Goal: Check status: Check status

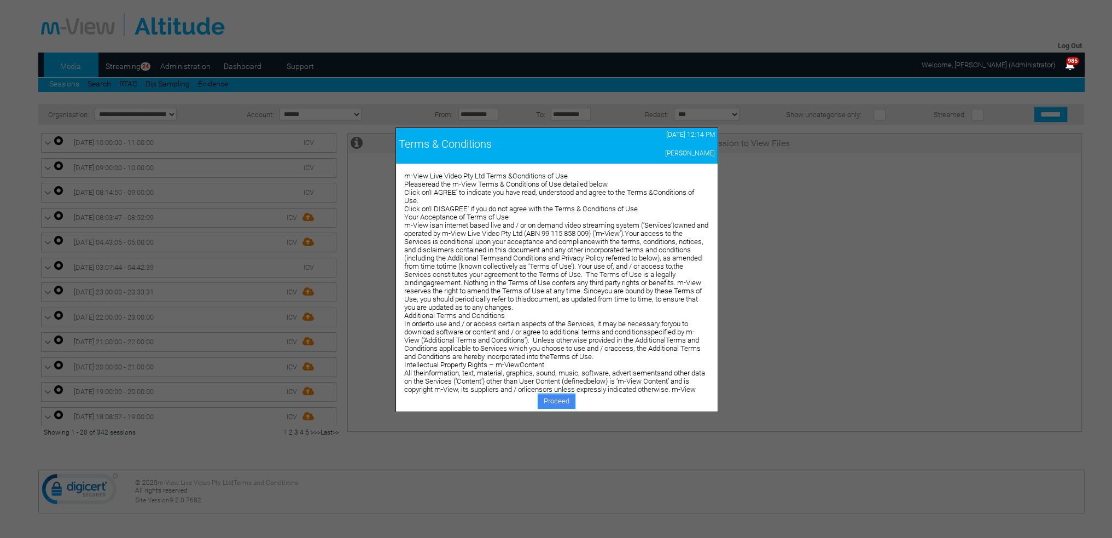
click at [554, 401] on link "Proceed" at bounding box center [557, 400] width 38 height 15
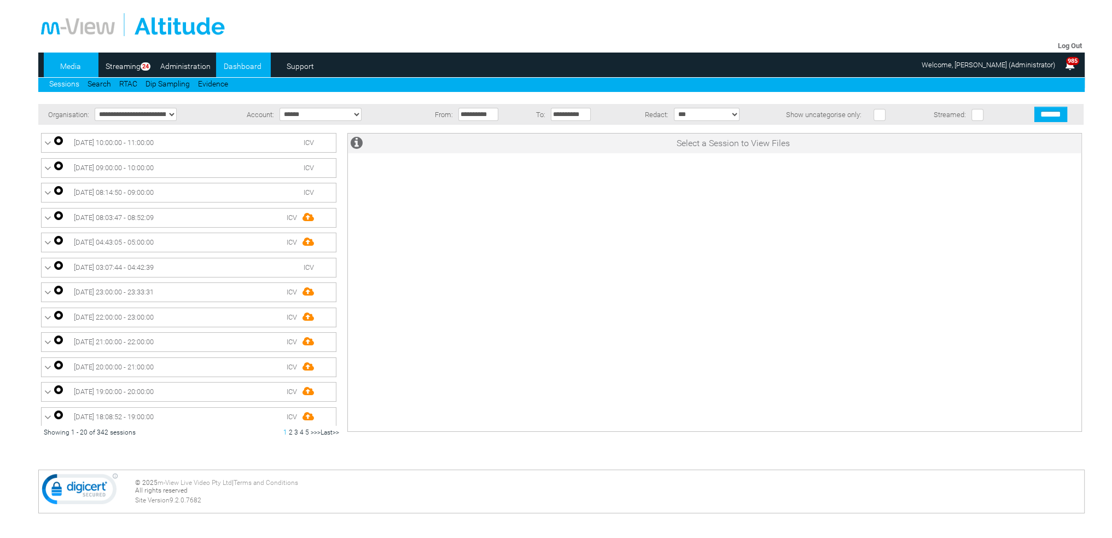
click at [249, 67] on link "Dashboard" at bounding box center [242, 66] width 53 height 16
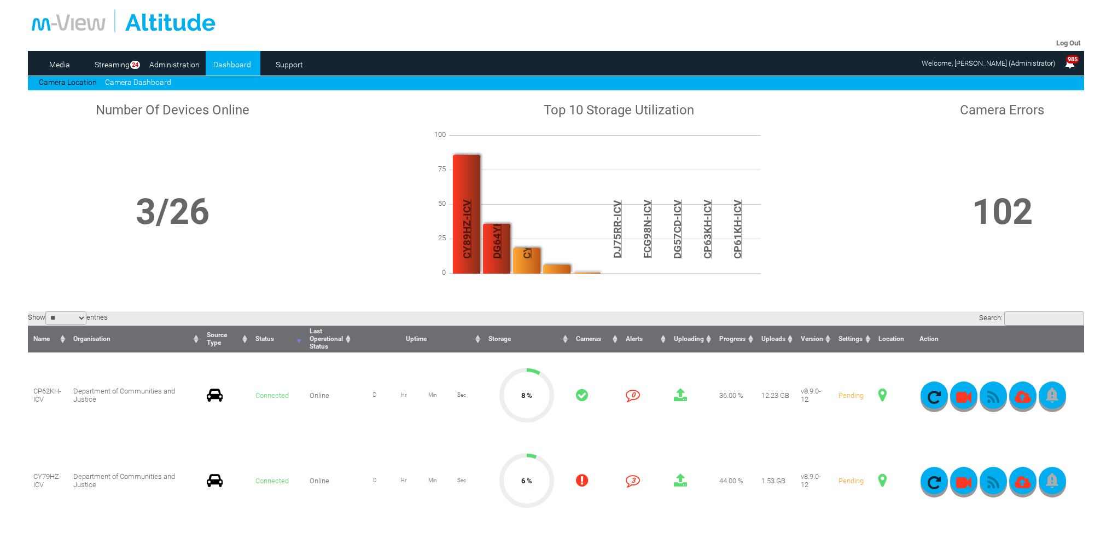
scroll to position [219, 0]
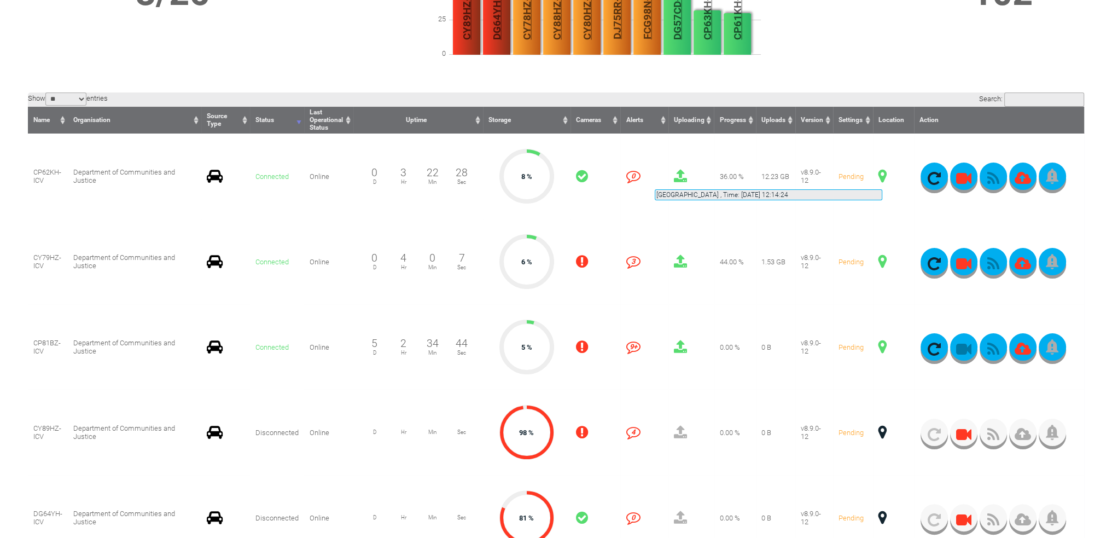
click at [882, 176] on span at bounding box center [883, 176] width 8 height 14
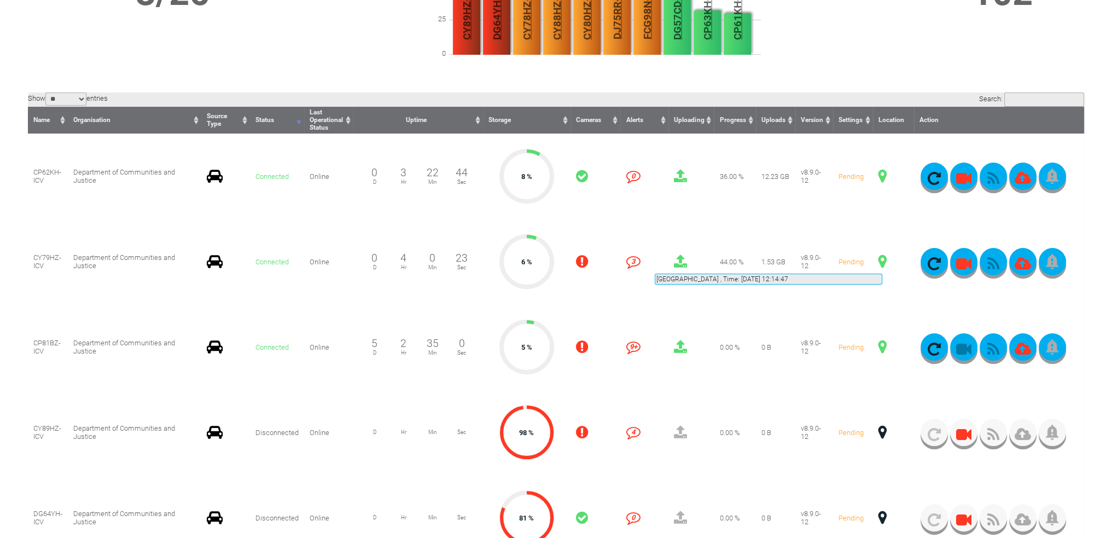
click at [882, 260] on span at bounding box center [883, 261] width 8 height 14
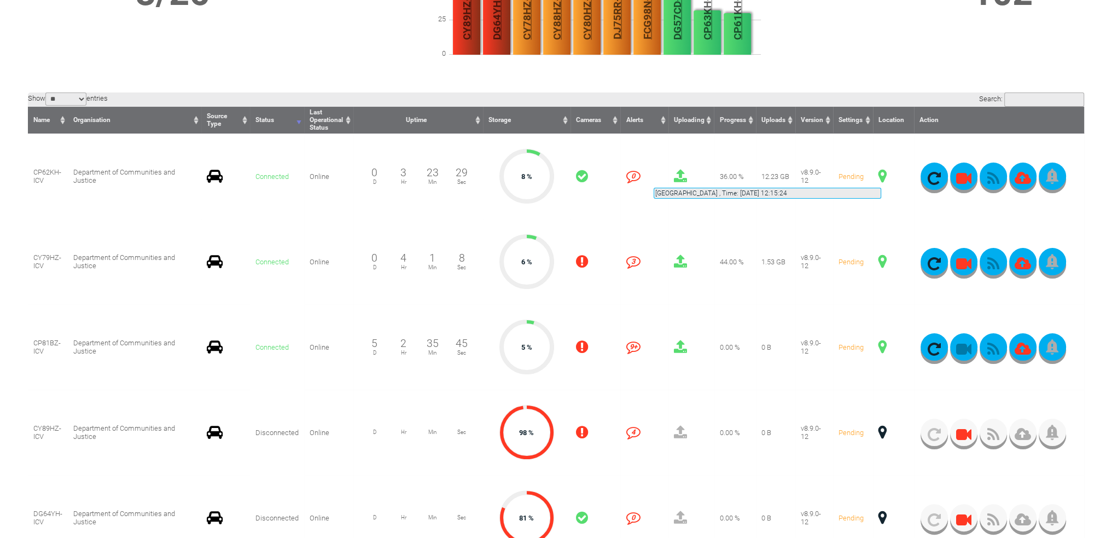
click at [881, 175] on span at bounding box center [883, 176] width 8 height 14
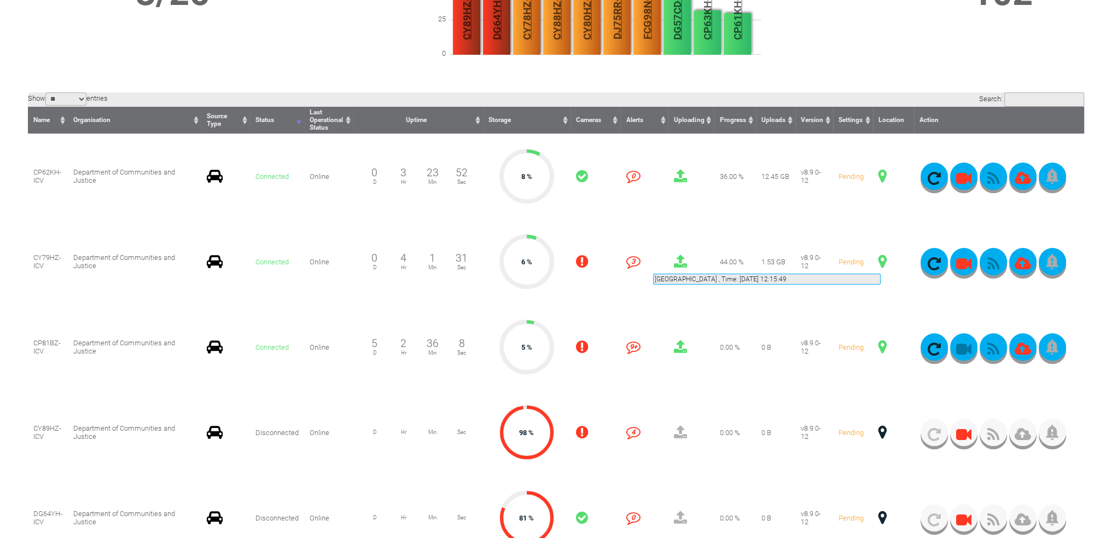
click at [881, 260] on span at bounding box center [883, 261] width 8 height 14
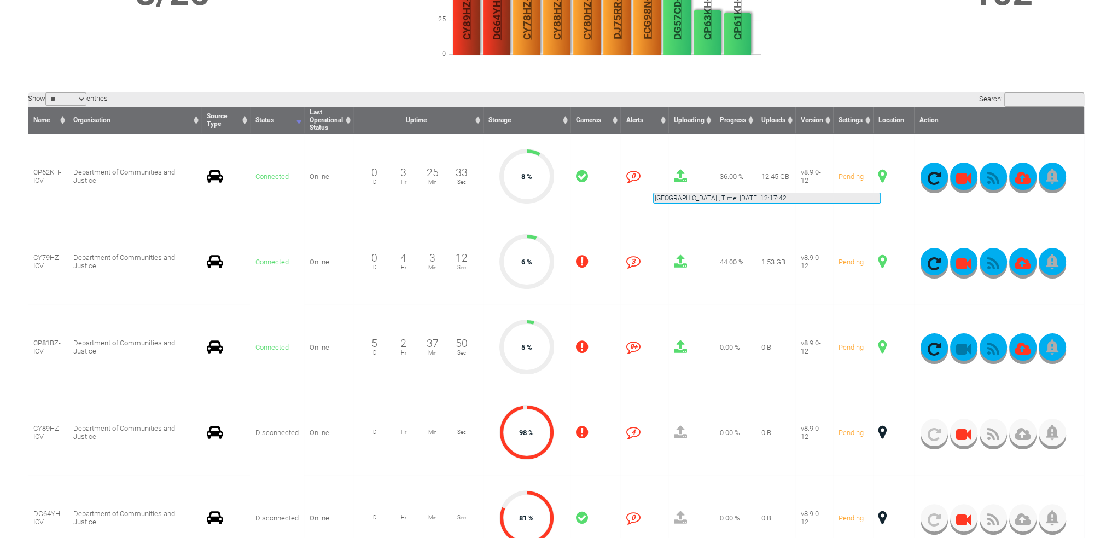
click at [881, 179] on span at bounding box center [883, 176] width 8 height 14
click at [884, 262] on span at bounding box center [883, 261] width 8 height 14
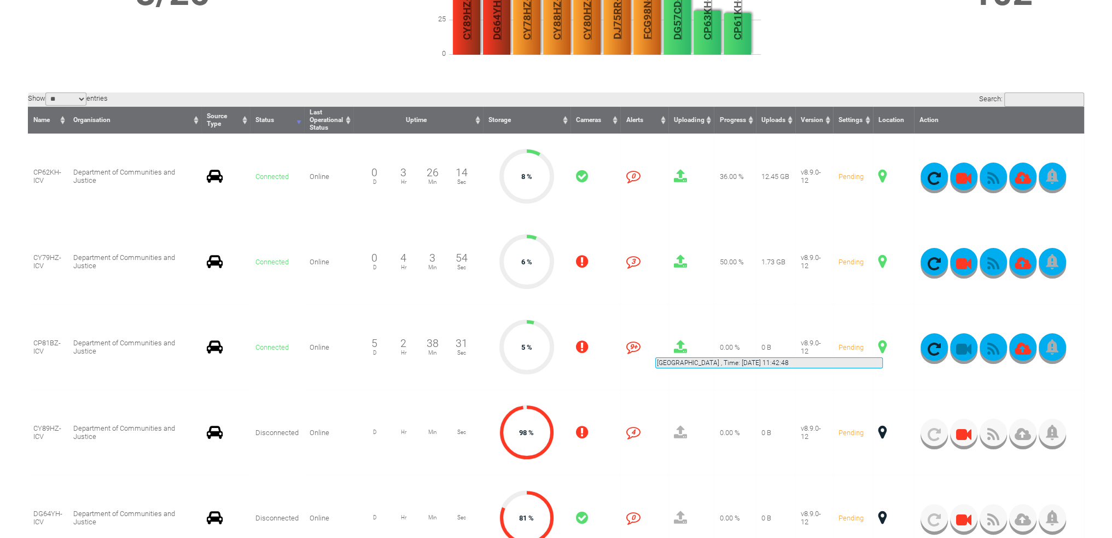
click at [883, 344] on span at bounding box center [883, 347] width 8 height 14
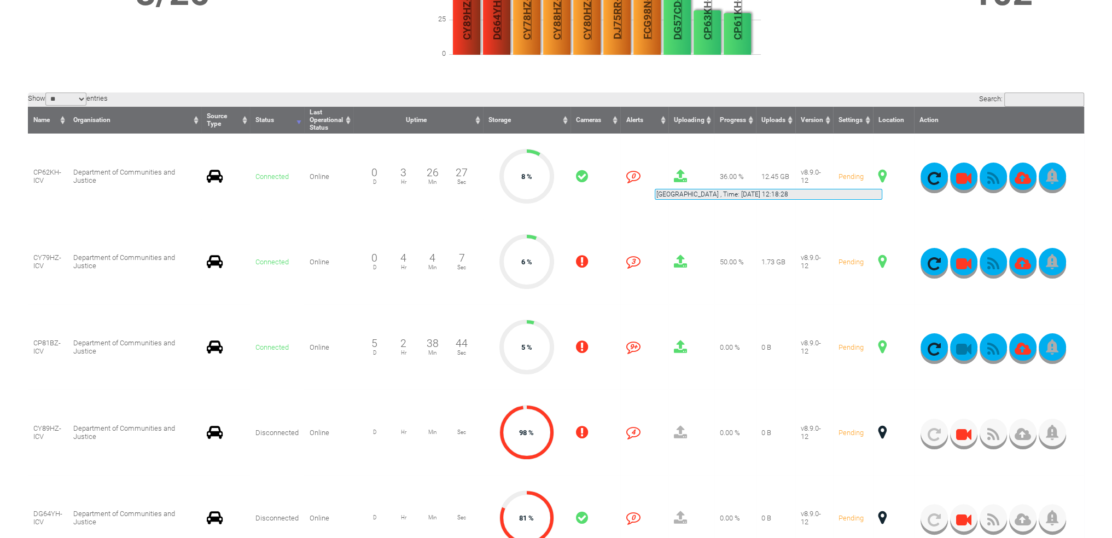
click at [882, 176] on span at bounding box center [883, 176] width 8 height 14
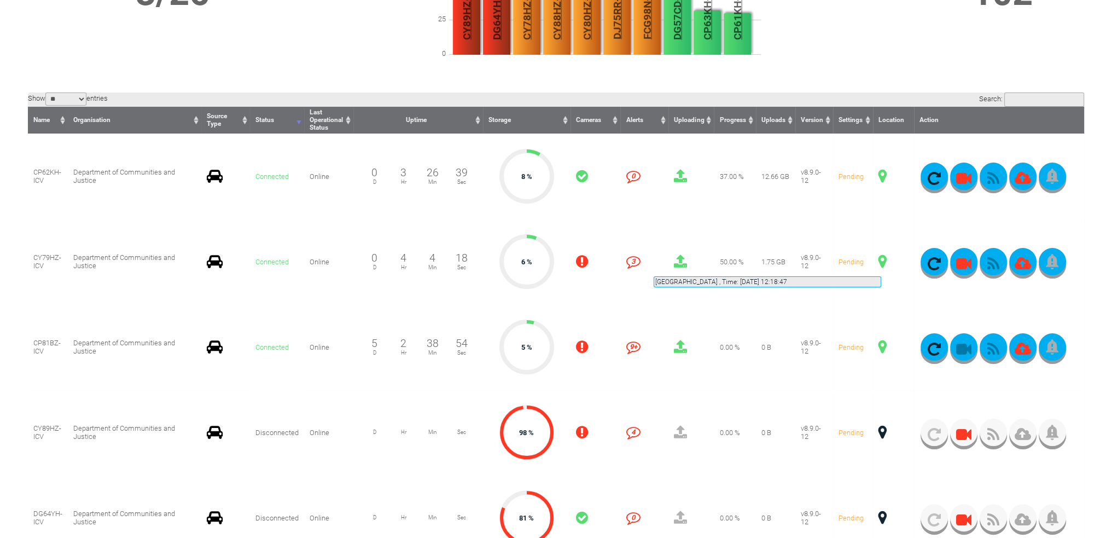
click at [881, 263] on span at bounding box center [883, 261] width 8 height 14
